Goal: Information Seeking & Learning: Find specific fact

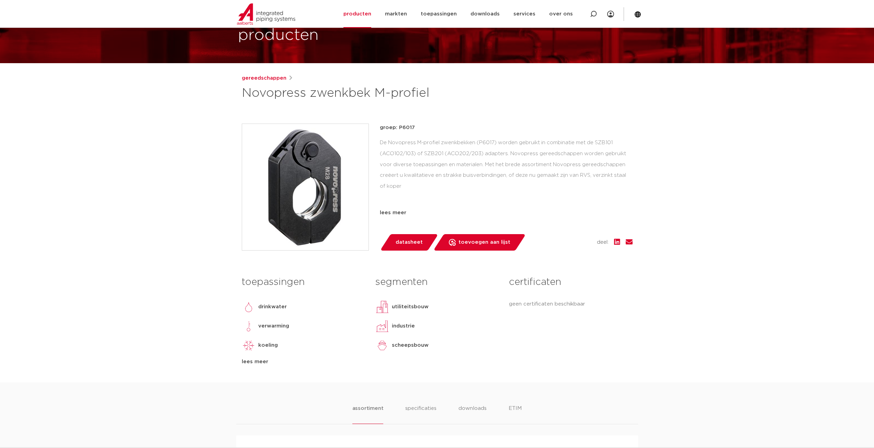
scroll to position [69, 0]
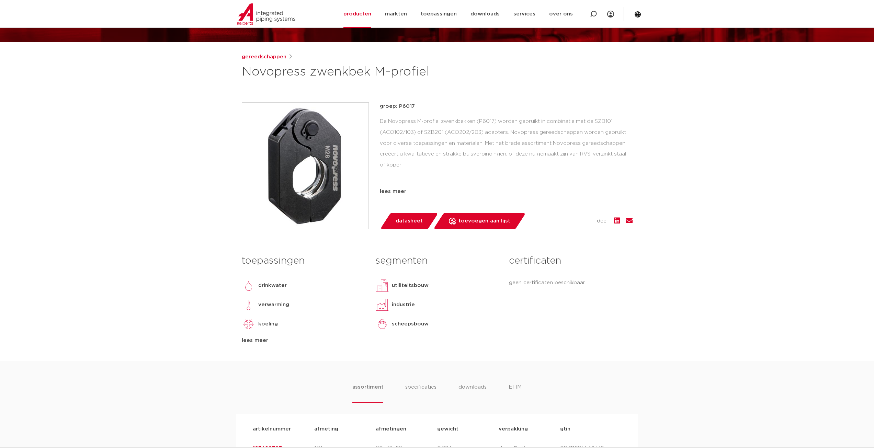
click at [273, 52] on body "Zoeken NIEUW: myIPS is beschikbaar meer info sluiten producten markten toepassi…" at bounding box center [437, 433] width 874 height 1004
click at [270, 57] on link "gereedschappen" at bounding box center [264, 57] width 45 height 8
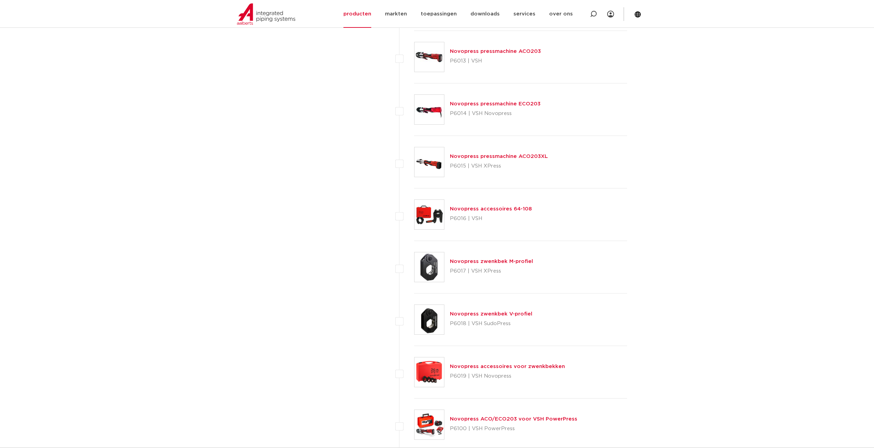
scroll to position [2643, 0]
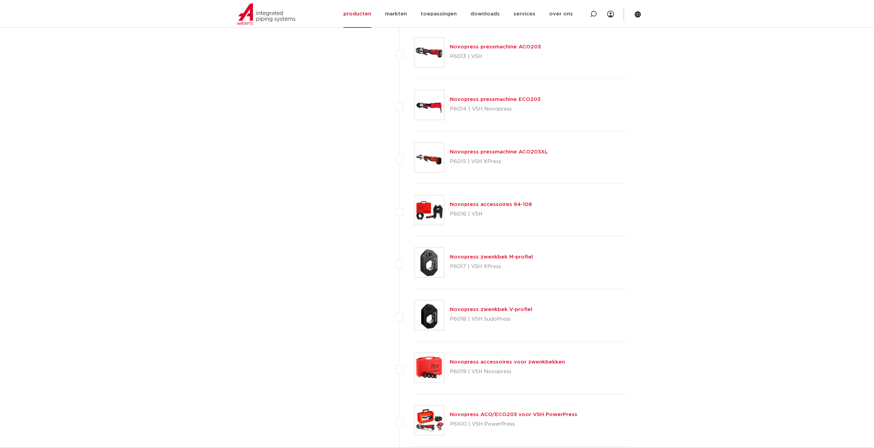
click at [501, 257] on link "Novopress zwenkbek M-profiel" at bounding box center [491, 256] width 83 height 5
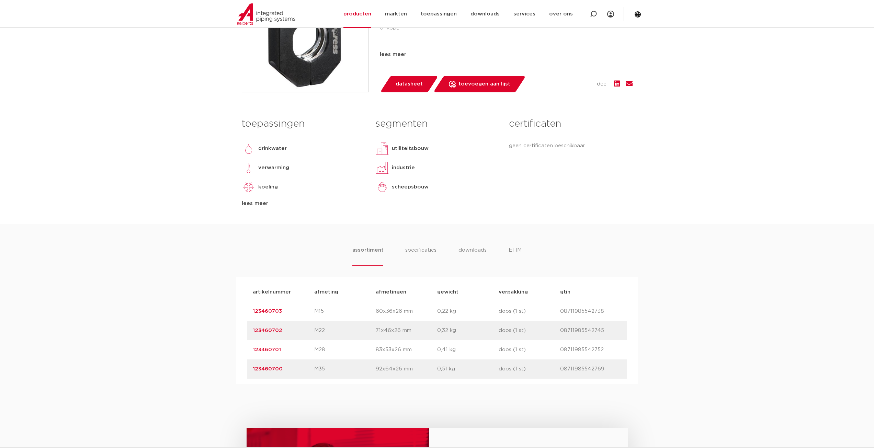
scroll to position [206, 0]
click at [264, 312] on link "123460703" at bounding box center [267, 310] width 29 height 5
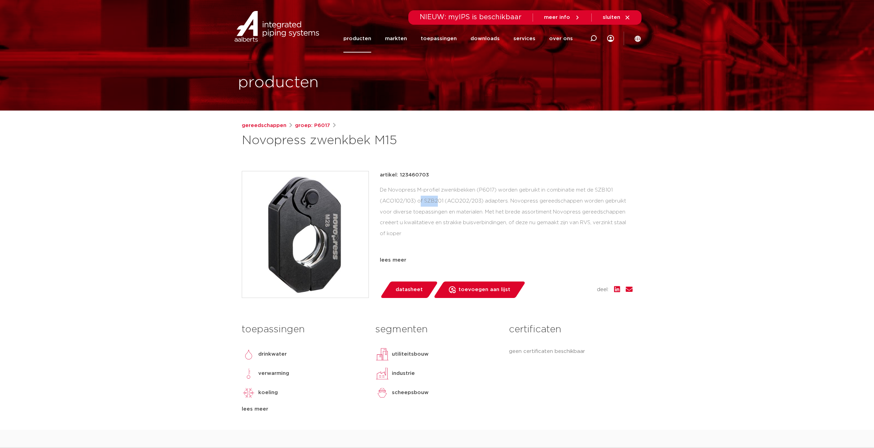
drag, startPoint x: 616, startPoint y: 188, endPoint x: 596, endPoint y: 190, distance: 19.6
click at [596, 190] on div "De Novopress M-profiel zwenkbekken (P6017) worden gebruikt in combinatie met de…" at bounding box center [506, 219] width 253 height 69
copy div "SZB101"
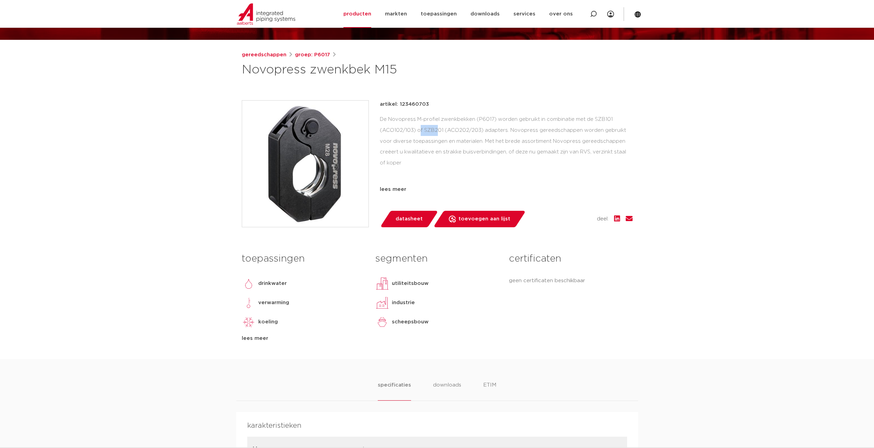
scroll to position [69, 0]
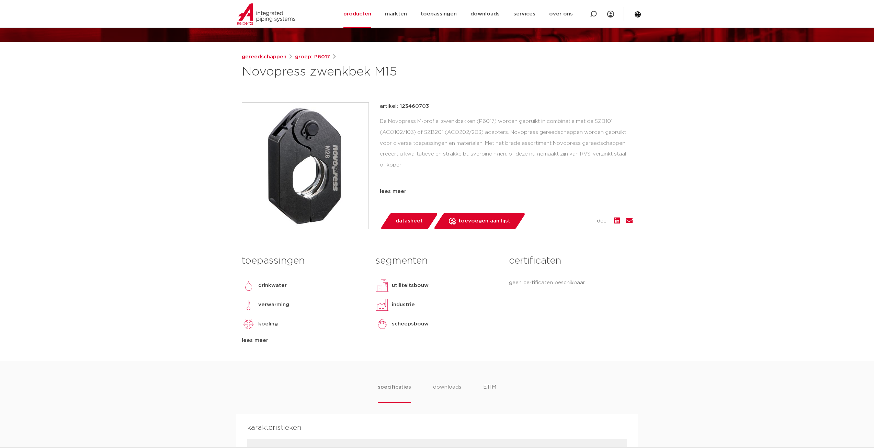
click at [413, 105] on p "artikel: 123460703" at bounding box center [404, 106] width 49 height 8
copy p "123460703"
click at [611, 121] on div "De Novopress M-profiel zwenkbekken (P6017) worden gebruikt in combinatie met de…" at bounding box center [506, 150] width 253 height 69
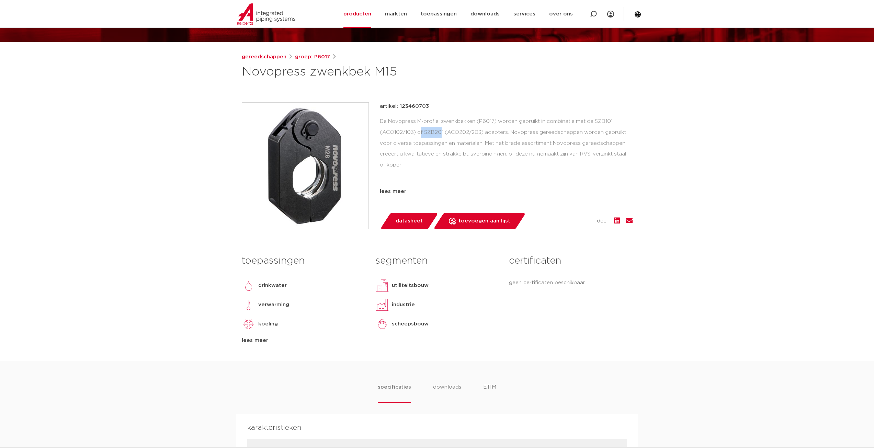
copy div "SZB101"
click at [591, 17] on icon at bounding box center [593, 14] width 7 height 7
paste input "SZB101"
type input "SZB101"
click button "Zoeken" at bounding box center [0, 0] width 0 height 0
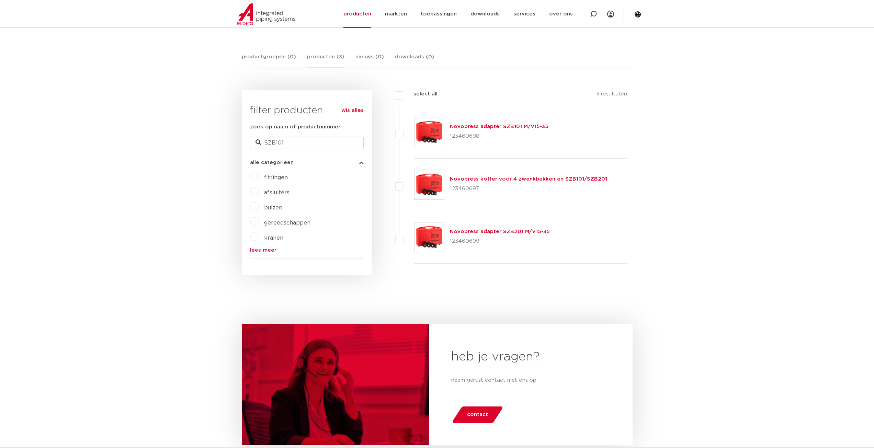
scroll to position [100, 0]
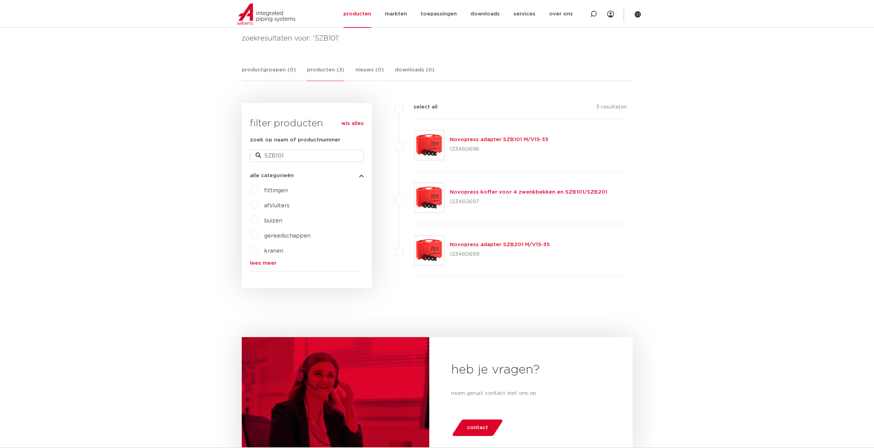
click at [517, 137] on link "Novopress adapter SZB101 M/V15-35" at bounding box center [499, 139] width 99 height 5
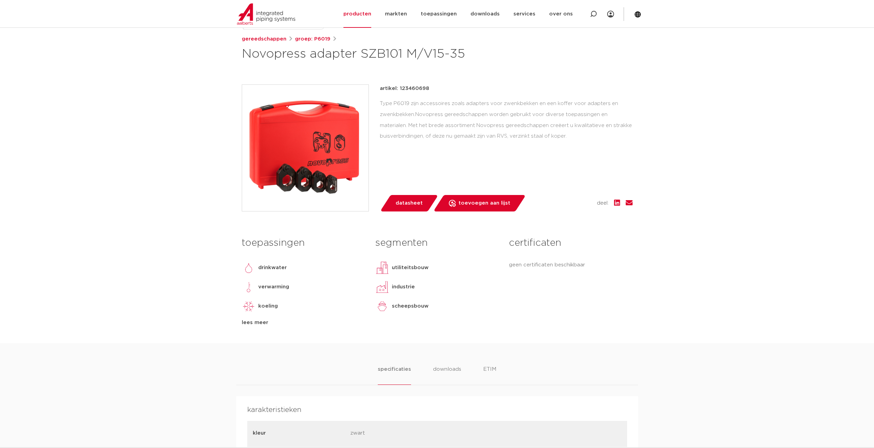
scroll to position [103, 0]
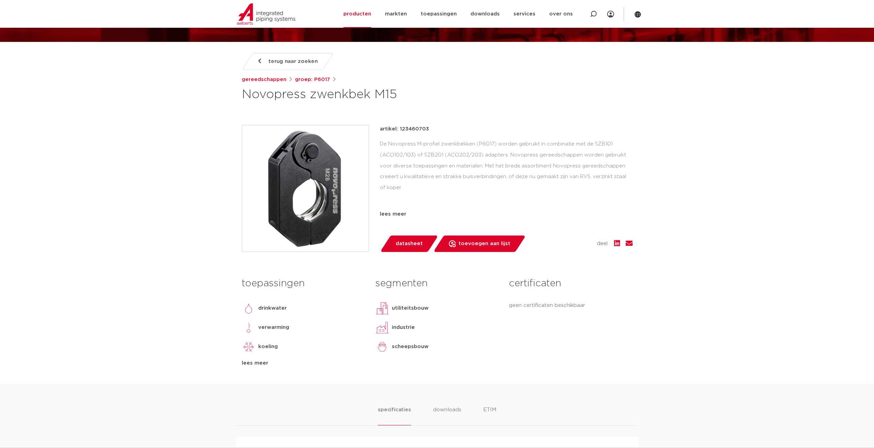
drag, startPoint x: 237, startPoint y: 98, endPoint x: 414, endPoint y: 100, distance: 177.1
click at [414, 100] on div "terug naar zoeken gereedschappen groep: P6017 Novopress zwenkbek M15" at bounding box center [437, 218] width 402 height 331
click at [608, 146] on div "De Novopress M-profiel zwenkbekken (P6017) worden gebruikt in combinatie met de…" at bounding box center [506, 173] width 253 height 69
copy div "SZB101"
